Goal: Task Accomplishment & Management: Use online tool/utility

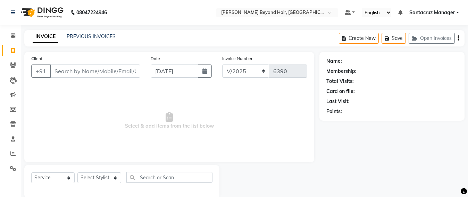
select select "6357"
select select "service"
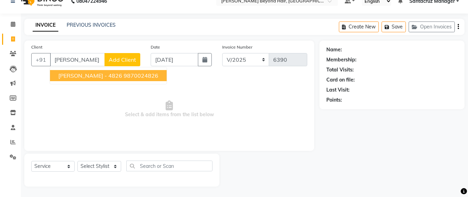
click at [128, 74] on ngb-highlight "9870024826" at bounding box center [141, 75] width 35 height 7
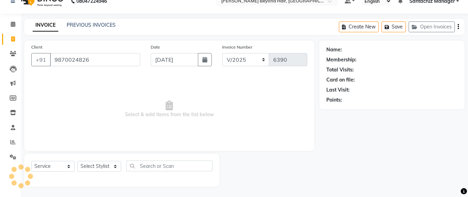
type input "9870024826"
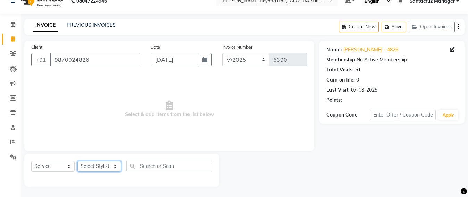
click at [98, 165] on select "Select Stylist Admin [PERSON_NAME] Sankat [PERSON_NAME] [PERSON_NAME] [PERSON_N…" at bounding box center [99, 166] width 44 height 11
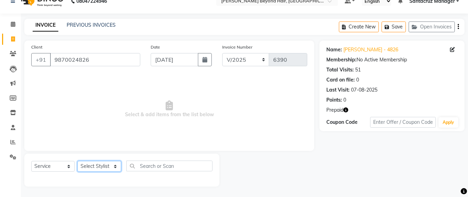
select select "48409"
click at [77, 161] on select "Select Stylist Admin [PERSON_NAME] Sankat [PERSON_NAME] [PERSON_NAME] [PERSON_N…" at bounding box center [99, 166] width 44 height 11
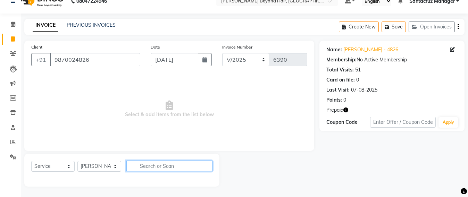
click at [143, 166] on input "text" at bounding box center [169, 166] width 86 height 11
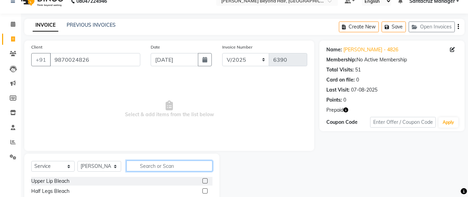
click at [143, 166] on input "text" at bounding box center [169, 166] width 86 height 11
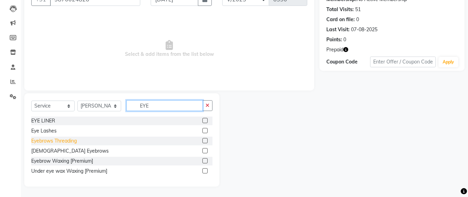
type input "EYE"
click at [49, 142] on div "Eyebrows Threading" at bounding box center [53, 140] width 45 height 7
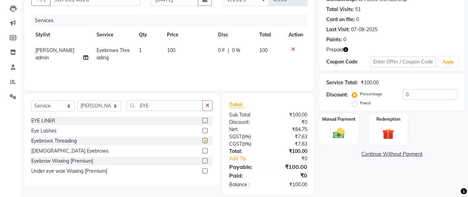
checkbox input "false"
click at [334, 131] on img at bounding box center [338, 133] width 19 height 14
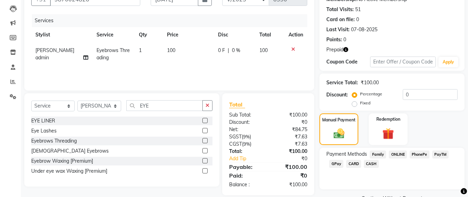
click at [373, 166] on span "CASH" at bounding box center [371, 164] width 15 height 8
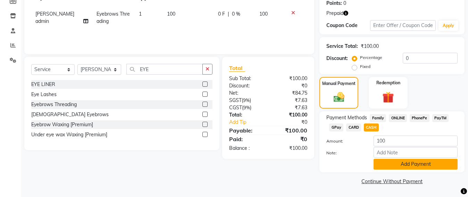
click at [401, 164] on button "Add Payment" at bounding box center [416, 164] width 84 height 11
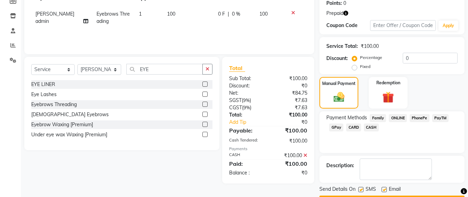
scroll to position [128, 0]
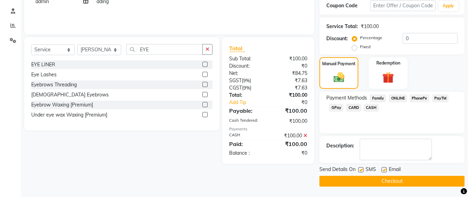
click at [394, 183] on button "Checkout" at bounding box center [391, 181] width 145 height 11
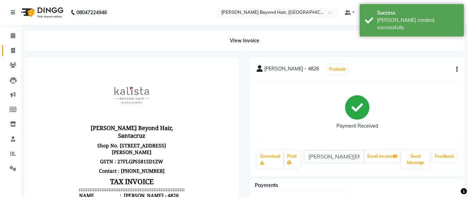
click at [4, 51] on link "Invoice" at bounding box center [10, 50] width 17 height 11
select select "service"
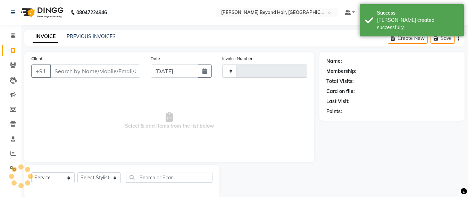
scroll to position [11, 0]
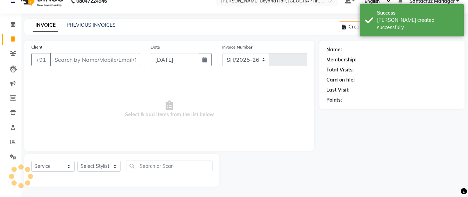
select select "6357"
type input "6391"
